Goal: Information Seeking & Learning: Learn about a topic

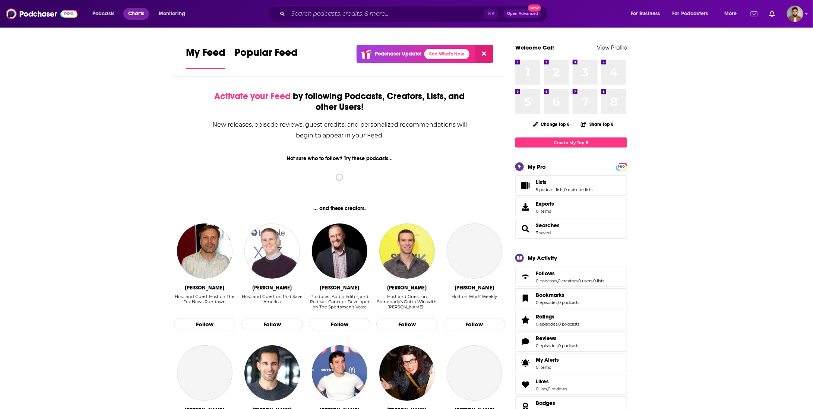
click at [142, 18] on span "Charts" at bounding box center [136, 14] width 16 height 10
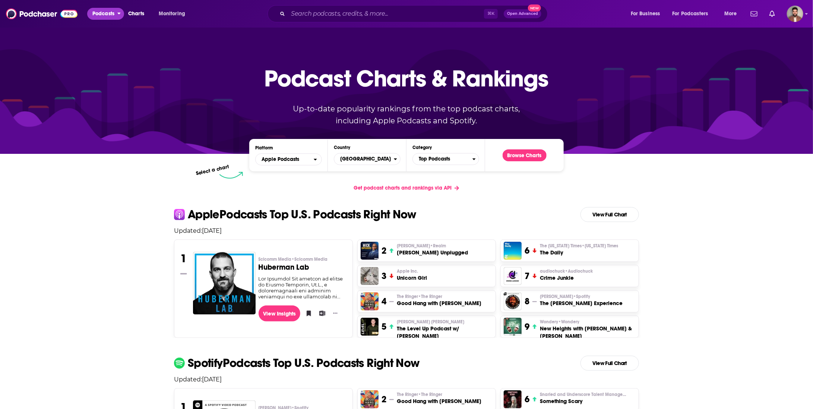
click at [108, 16] on span "Podcasts" at bounding box center [103, 14] width 22 height 10
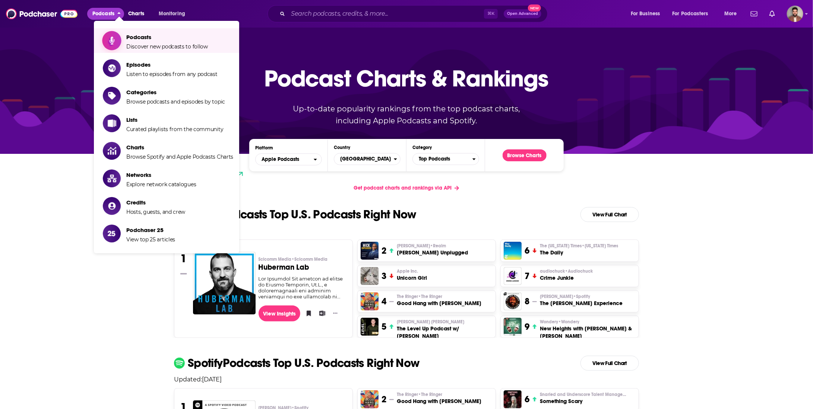
click at [126, 44] on span "Discover new podcasts to follow" at bounding box center [167, 46] width 82 height 7
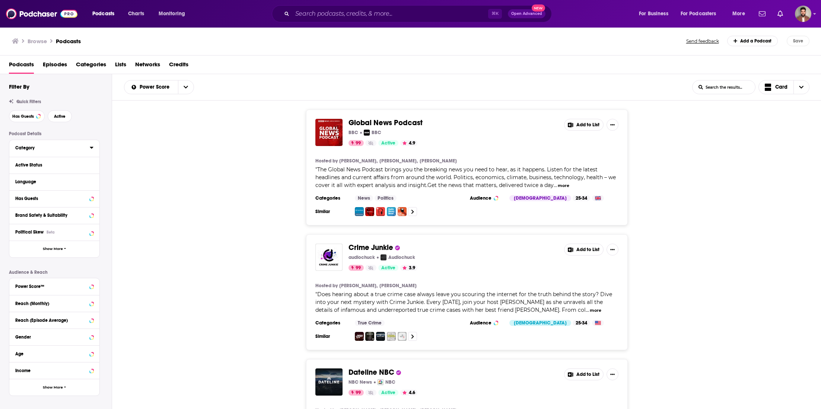
click at [73, 150] on div "Category" at bounding box center [50, 147] width 70 height 5
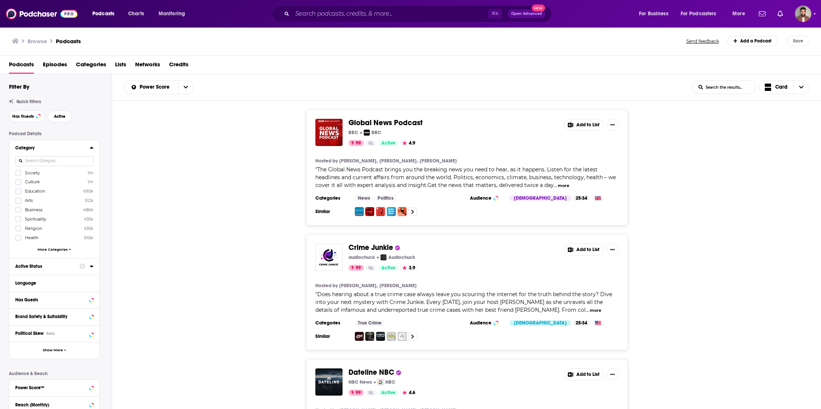
click at [55, 264] on div "Active Status" at bounding box center [44, 266] width 59 height 5
click at [60, 281] on span "All" at bounding box center [51, 280] width 70 height 10
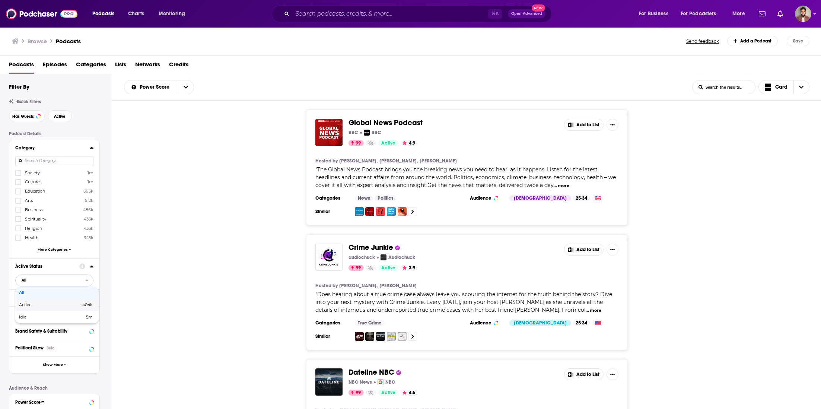
click at [50, 303] on span "Active" at bounding box center [37, 305] width 37 height 4
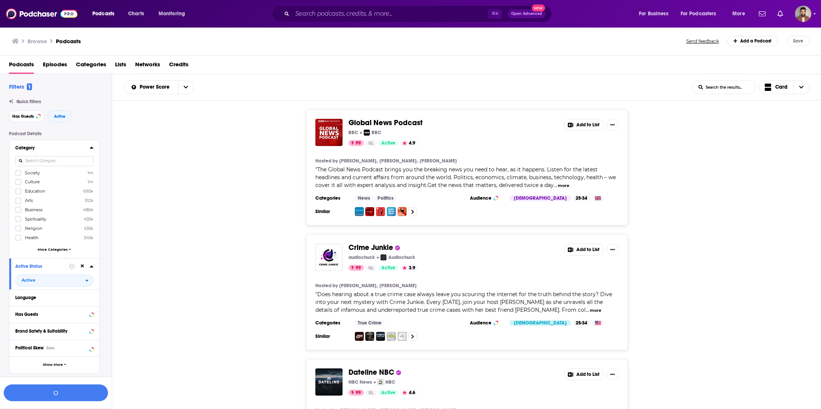
click at [54, 249] on span "More Categories" at bounding box center [53, 249] width 30 height 4
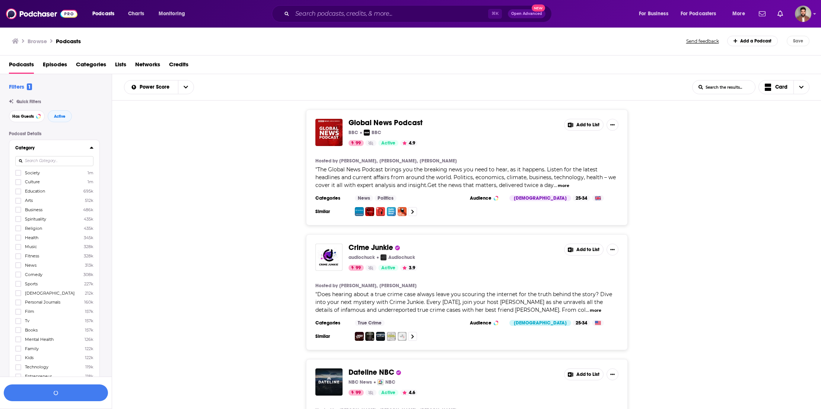
click at [62, 158] on input at bounding box center [54, 161] width 78 height 10
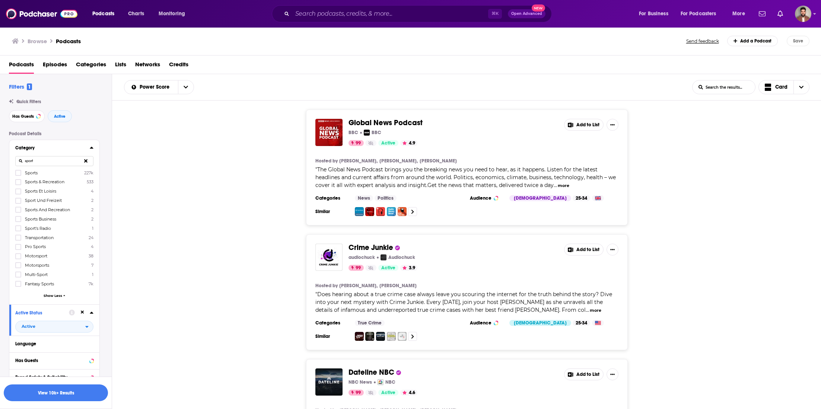
type input "sport"
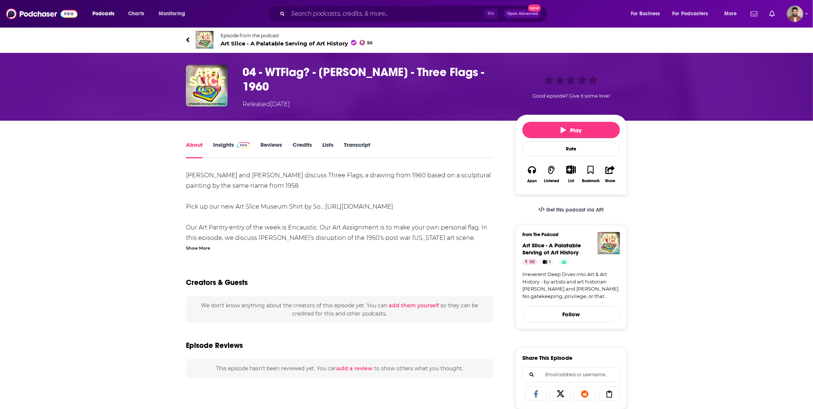
click at [220, 144] on link "Insights" at bounding box center [231, 149] width 37 height 17
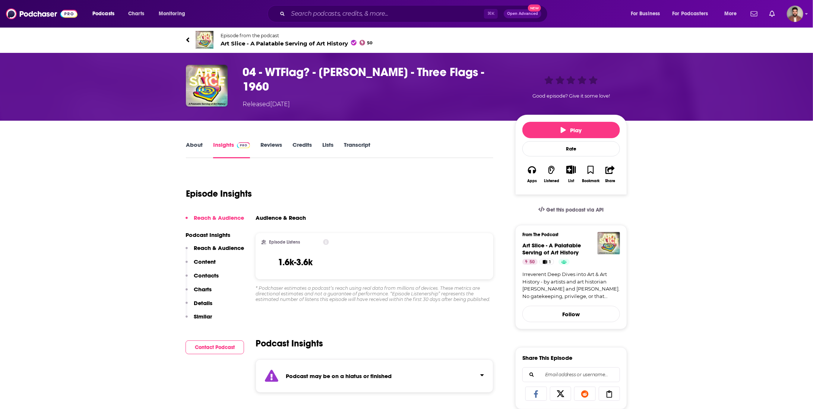
click at [196, 143] on link "About" at bounding box center [194, 149] width 17 height 17
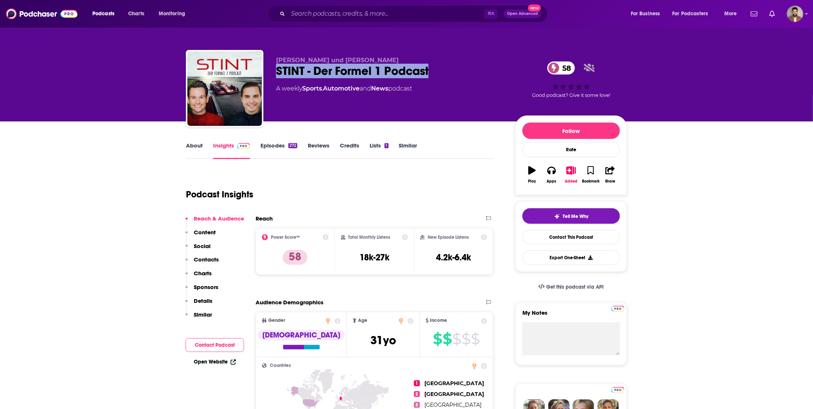
drag, startPoint x: 432, startPoint y: 70, endPoint x: 274, endPoint y: 69, distance: 157.9
click at [274, 69] on div "Sebastian Fenske und Florian Wolske STINT - Der Formel 1 Podcast 58 A weekly Sp…" at bounding box center [406, 90] width 441 height 80
copy h2 "STINT - Der Formel 1 Podcast"
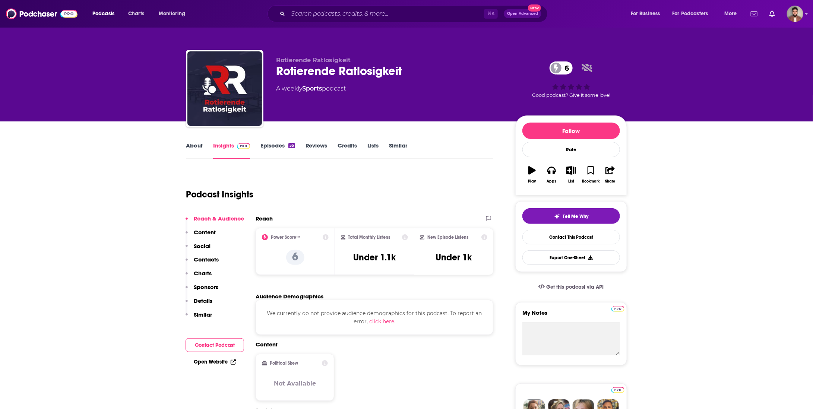
click at [281, 146] on link "Episodes 55" at bounding box center [277, 150] width 35 height 17
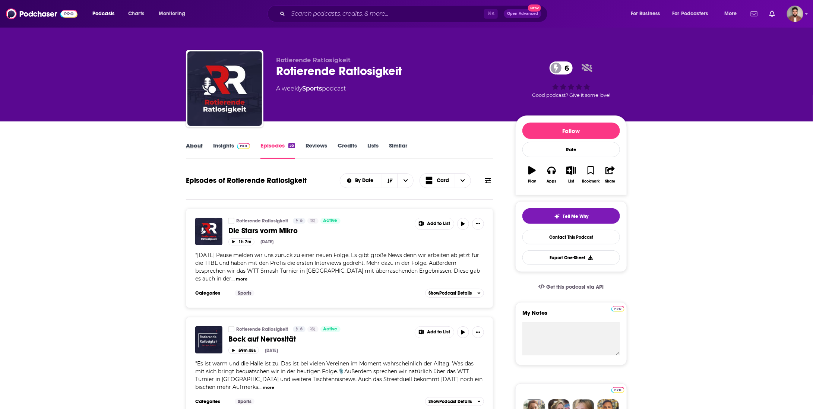
click at [202, 146] on div "About" at bounding box center [199, 150] width 27 height 17
click at [188, 144] on link "About" at bounding box center [194, 150] width 17 height 17
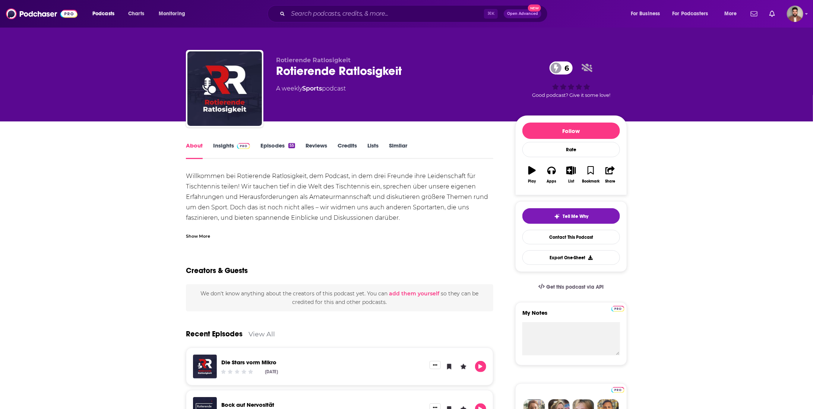
click at [223, 143] on link "Insights" at bounding box center [231, 150] width 37 height 17
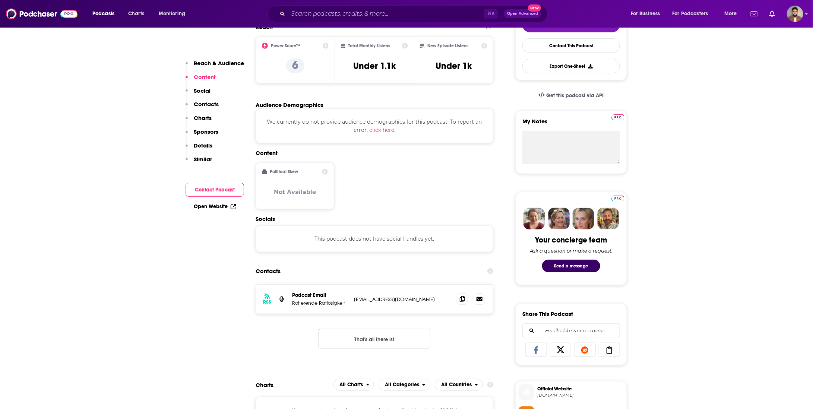
scroll to position [252, 0]
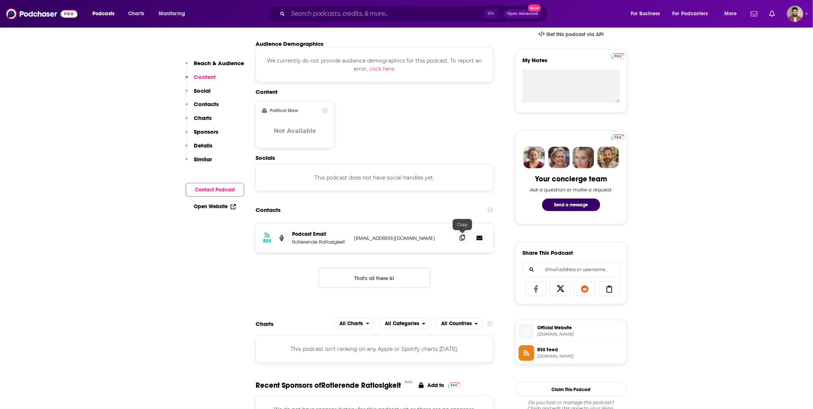
click at [461, 238] on icon at bounding box center [462, 238] width 5 height 6
drag, startPoint x: 462, startPoint y: 236, endPoint x: 572, endPoint y: 235, distance: 110.2
click at [462, 236] on icon at bounding box center [462, 238] width 5 height 6
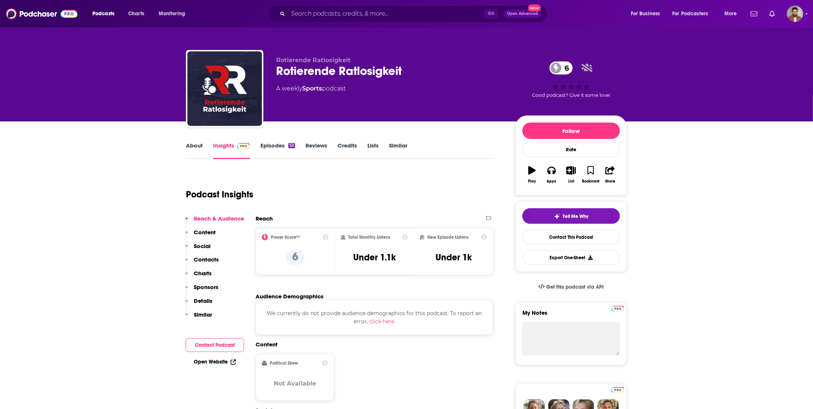
click at [189, 145] on link "About" at bounding box center [194, 150] width 17 height 17
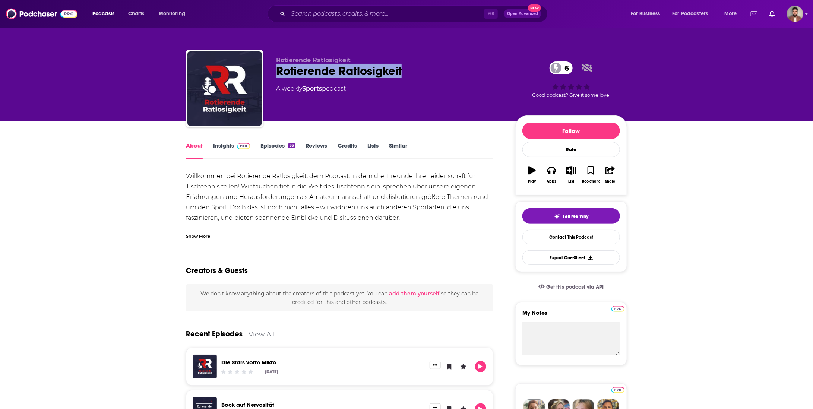
drag, startPoint x: 408, startPoint y: 69, endPoint x: 279, endPoint y: 72, distance: 129.6
click at [279, 72] on div "Rotierende Ratlosigkeit 6" at bounding box center [389, 71] width 227 height 15
copy h1 "Rotierende Ratlosigkeit"
click at [222, 155] on link "Insights" at bounding box center [231, 150] width 37 height 17
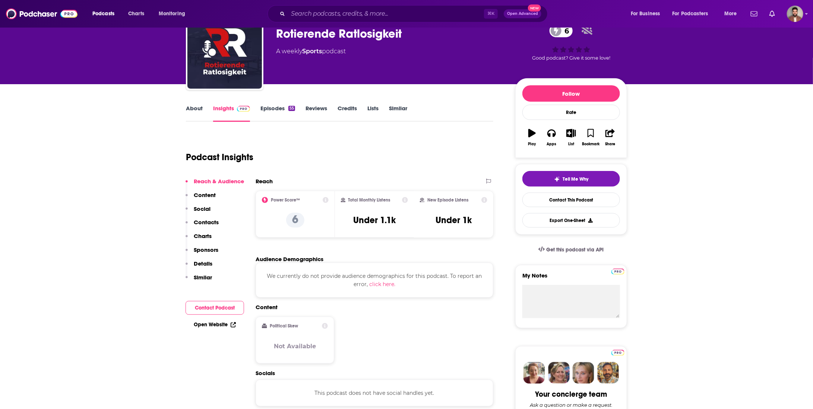
scroll to position [24, 0]
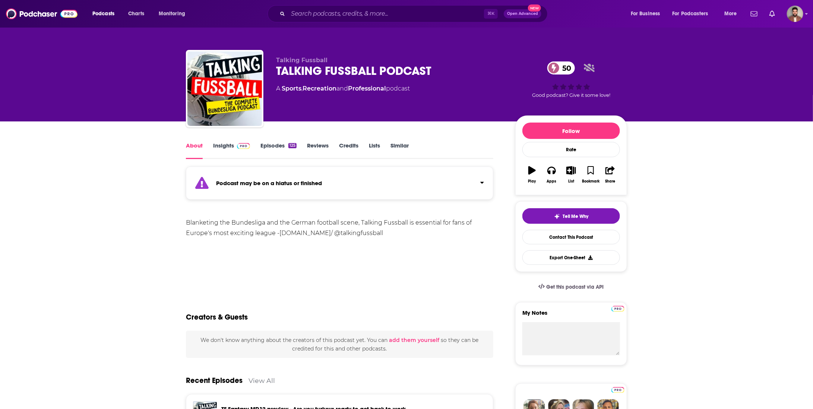
click at [271, 145] on link "Episodes 125" at bounding box center [278, 150] width 36 height 17
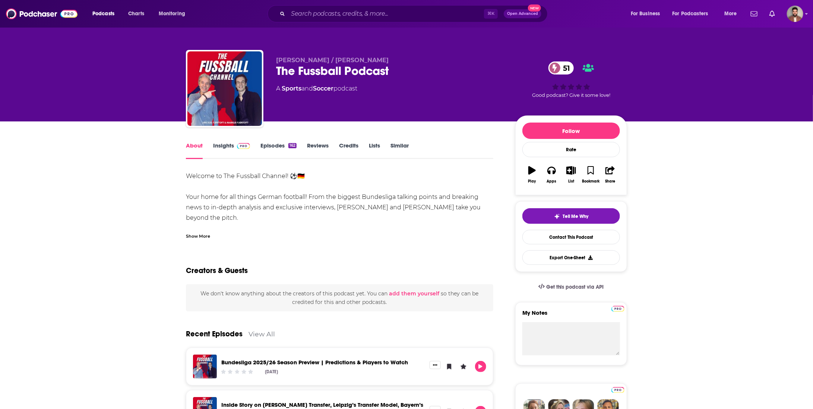
click at [233, 144] on link "Insights" at bounding box center [231, 150] width 37 height 17
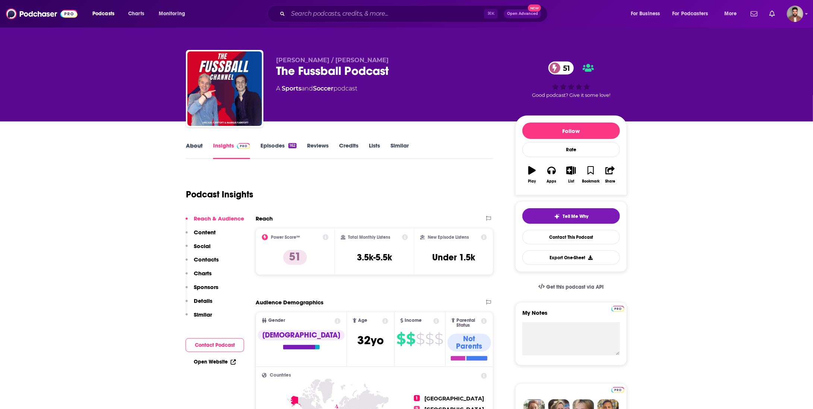
click at [204, 145] on div "About" at bounding box center [199, 150] width 27 height 17
click at [197, 146] on link "About" at bounding box center [194, 150] width 17 height 17
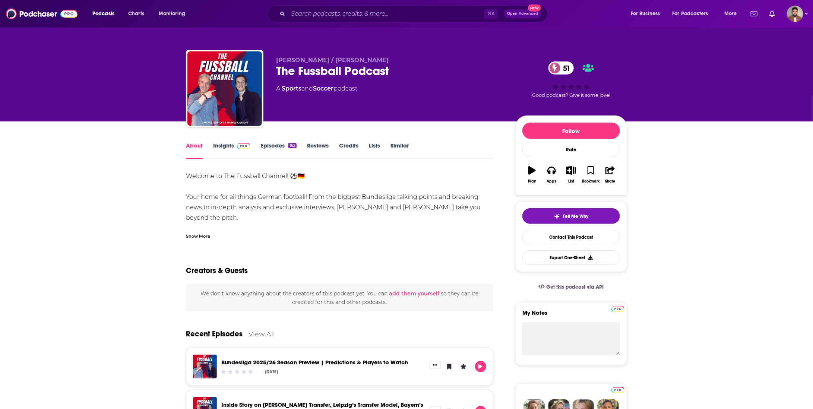
click at [229, 144] on link "Insights" at bounding box center [231, 150] width 37 height 17
